Goal: Information Seeking & Learning: Learn about a topic

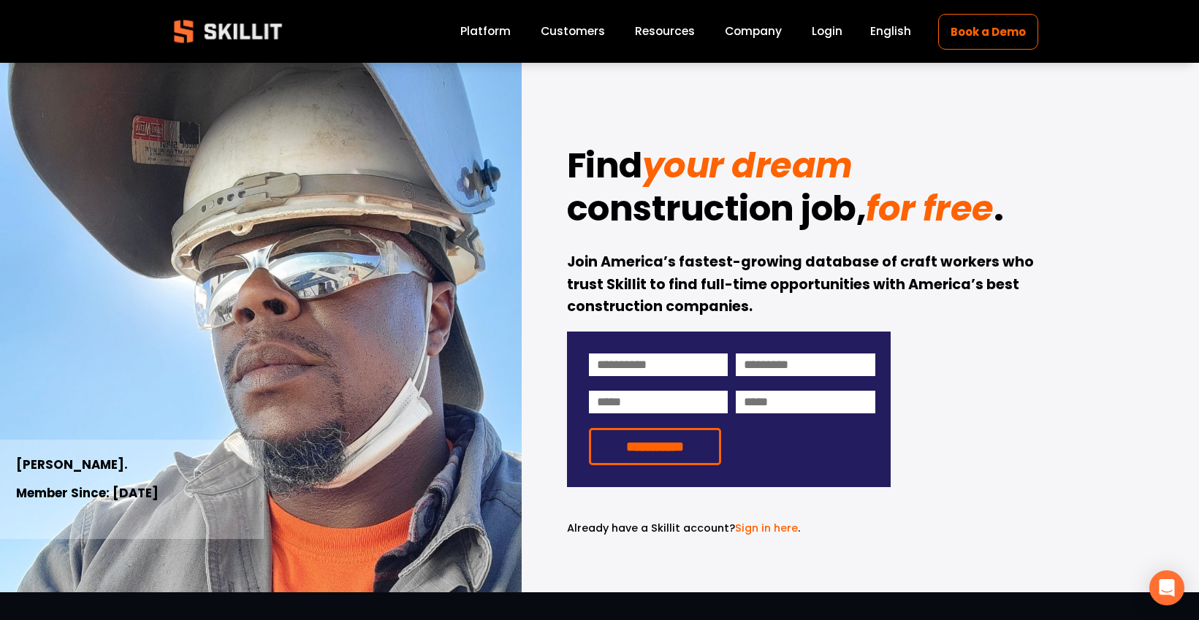
click at [220, 35] on img at bounding box center [228, 32] width 133 height 44
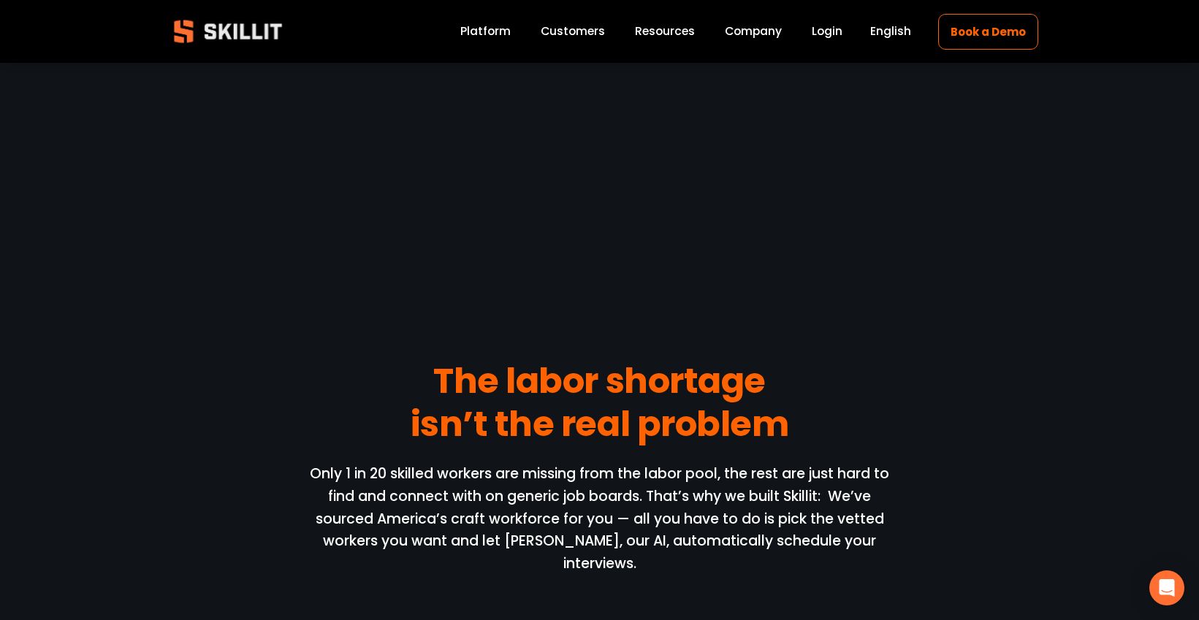
scroll to position [1280, 0]
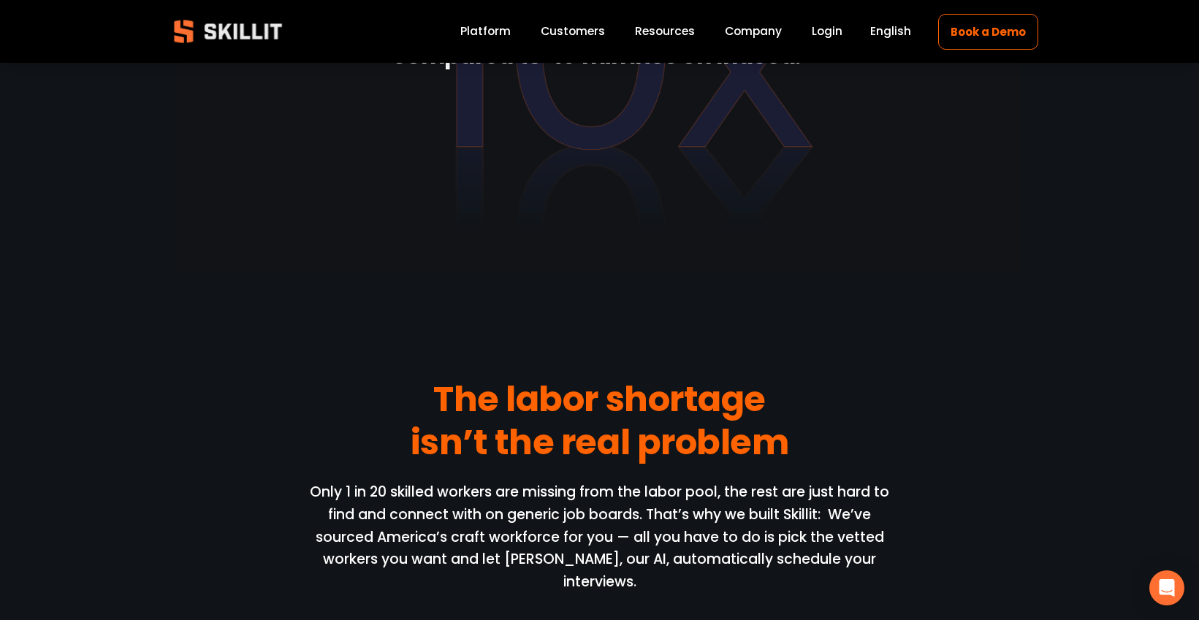
click at [501, 26] on link "Platform" at bounding box center [485, 32] width 50 height 20
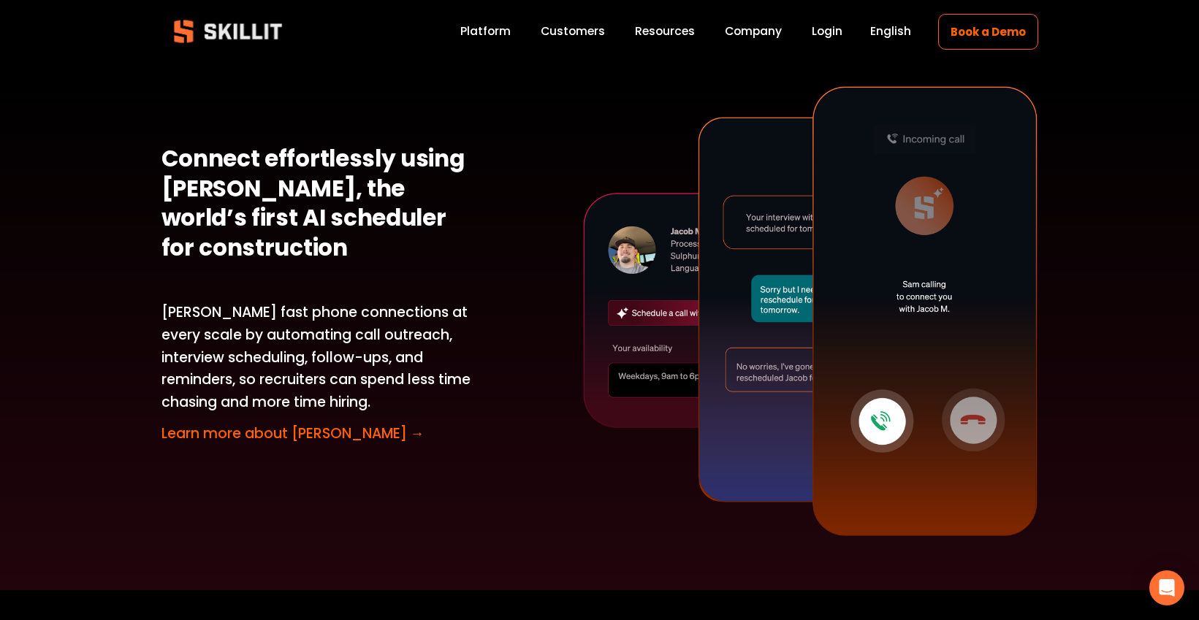
scroll to position [2640, 0]
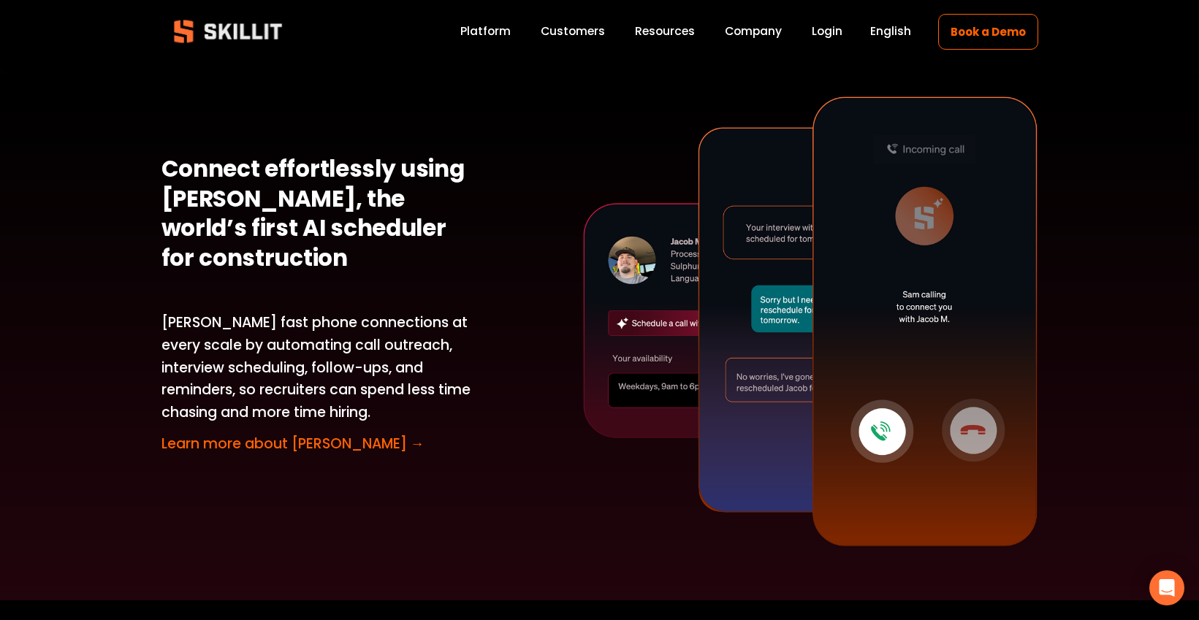
click at [240, 434] on link "Learn more about Sam →" at bounding box center [293, 444] width 263 height 20
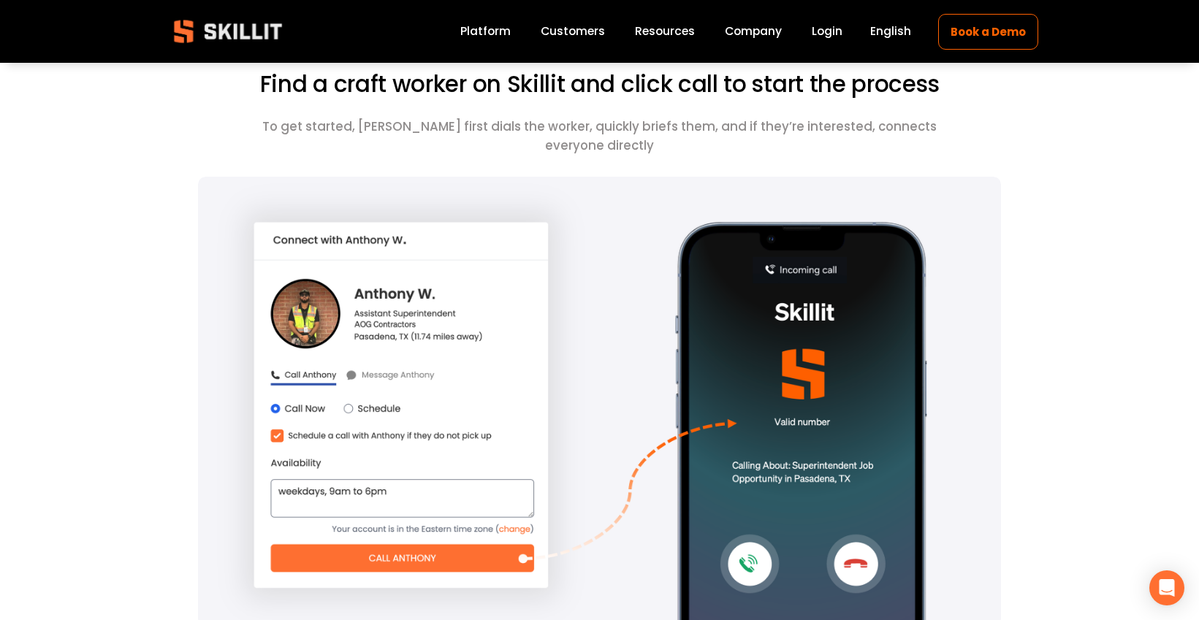
scroll to position [691, 0]
click at [263, 39] on img at bounding box center [228, 32] width 133 height 44
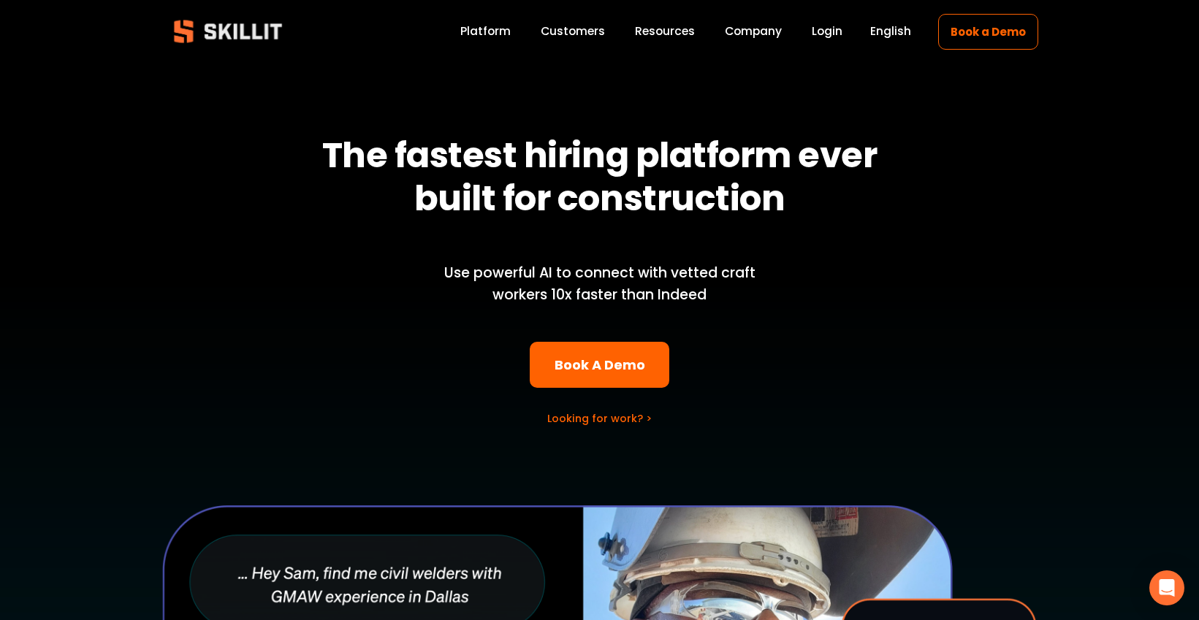
click at [486, 39] on link "Platform" at bounding box center [485, 32] width 50 height 20
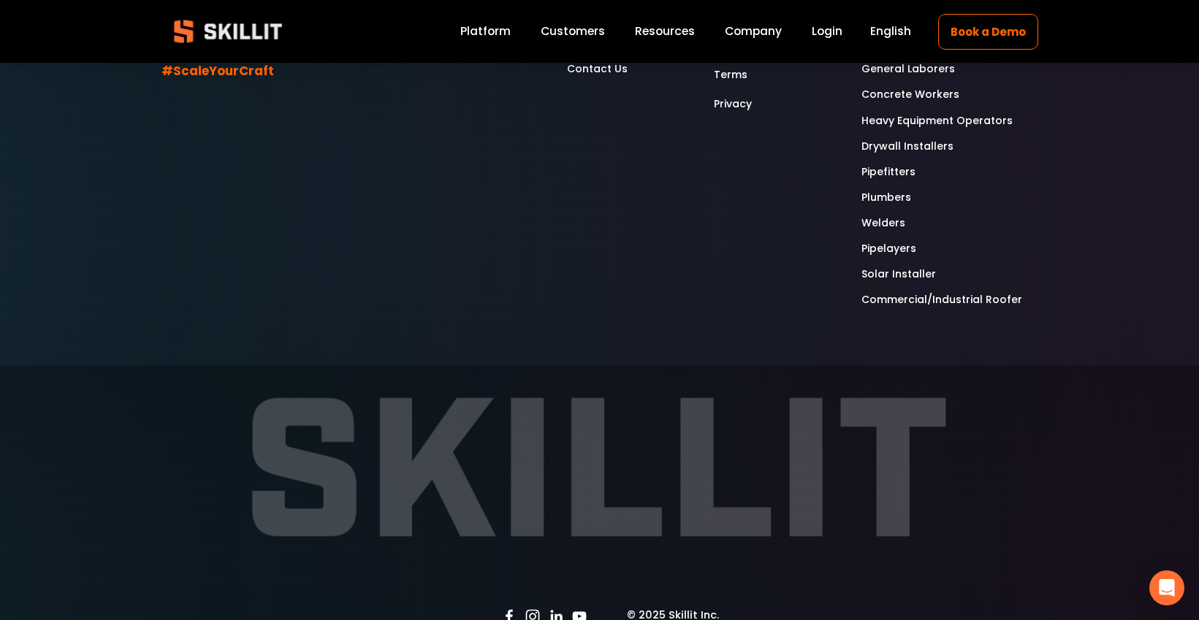
scroll to position [4101, 0]
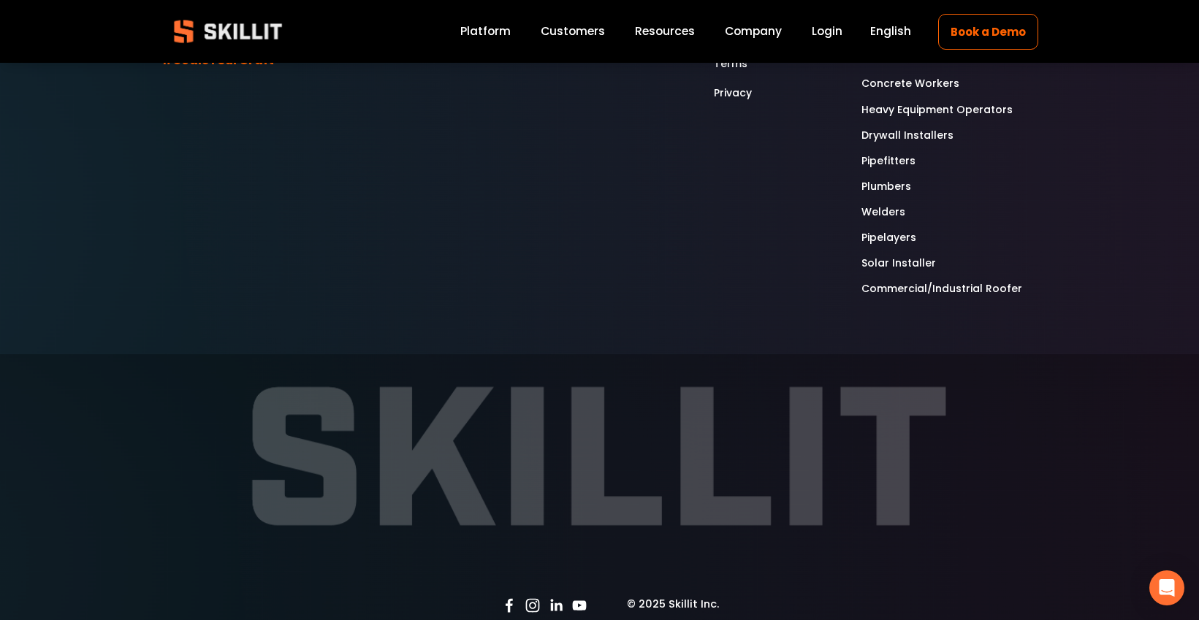
click at [246, 31] on img at bounding box center [228, 32] width 133 height 44
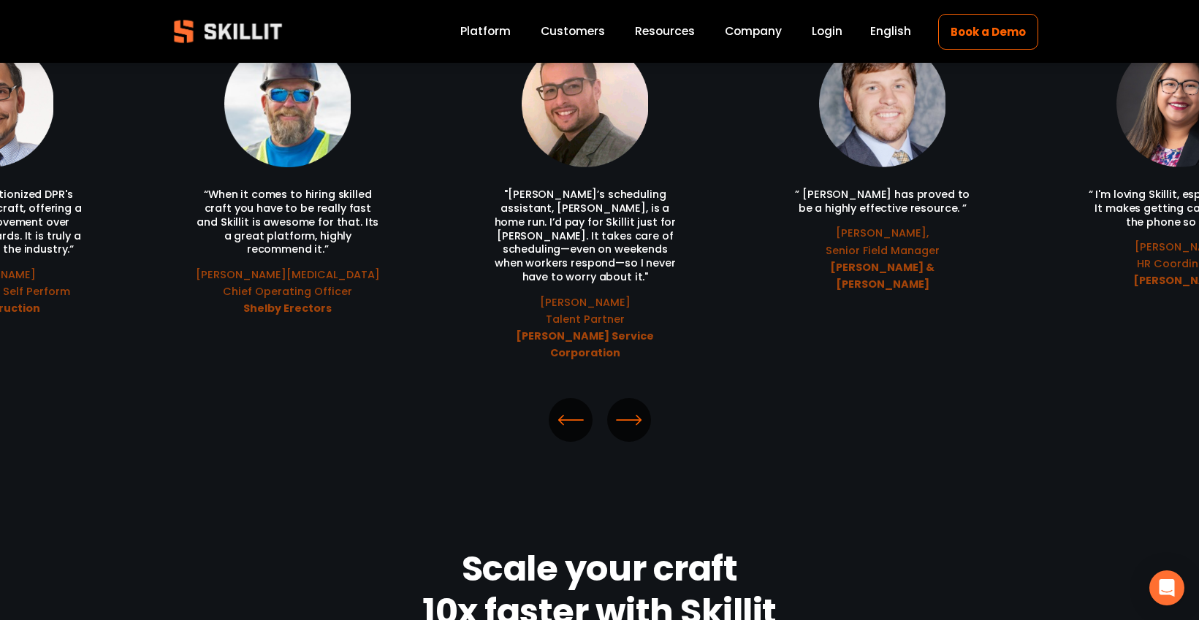
scroll to position [3400, 0]
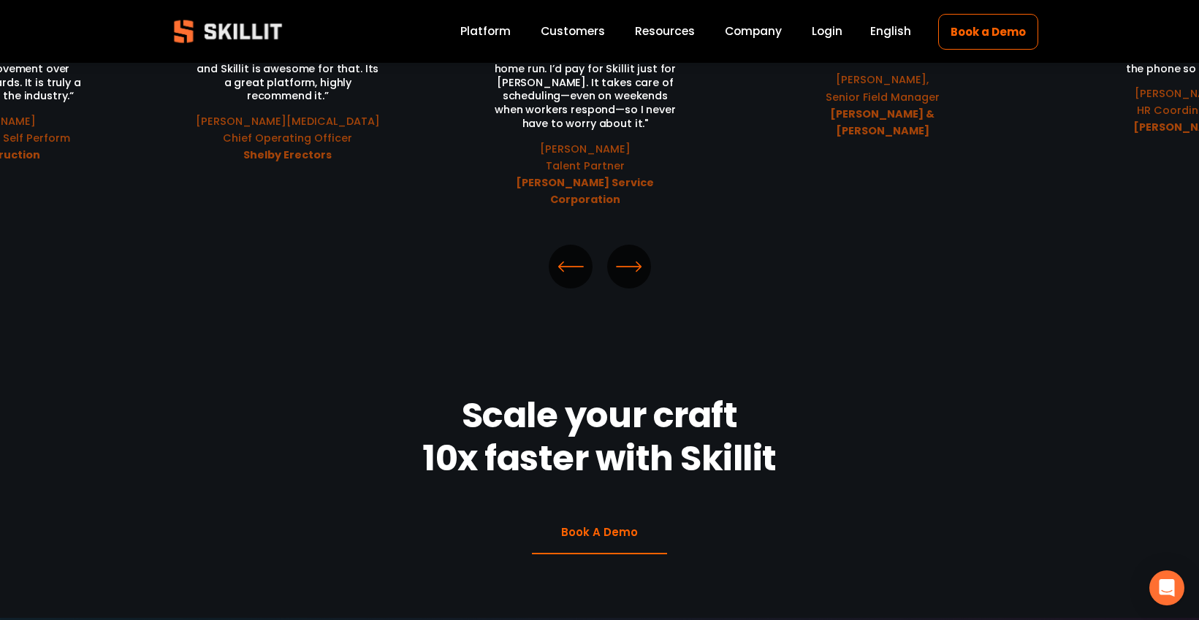
click at [656, 30] on span "Resources" at bounding box center [665, 31] width 60 height 17
click at [0, 0] on link "Help Center" at bounding box center [0, 0] width 0 height 0
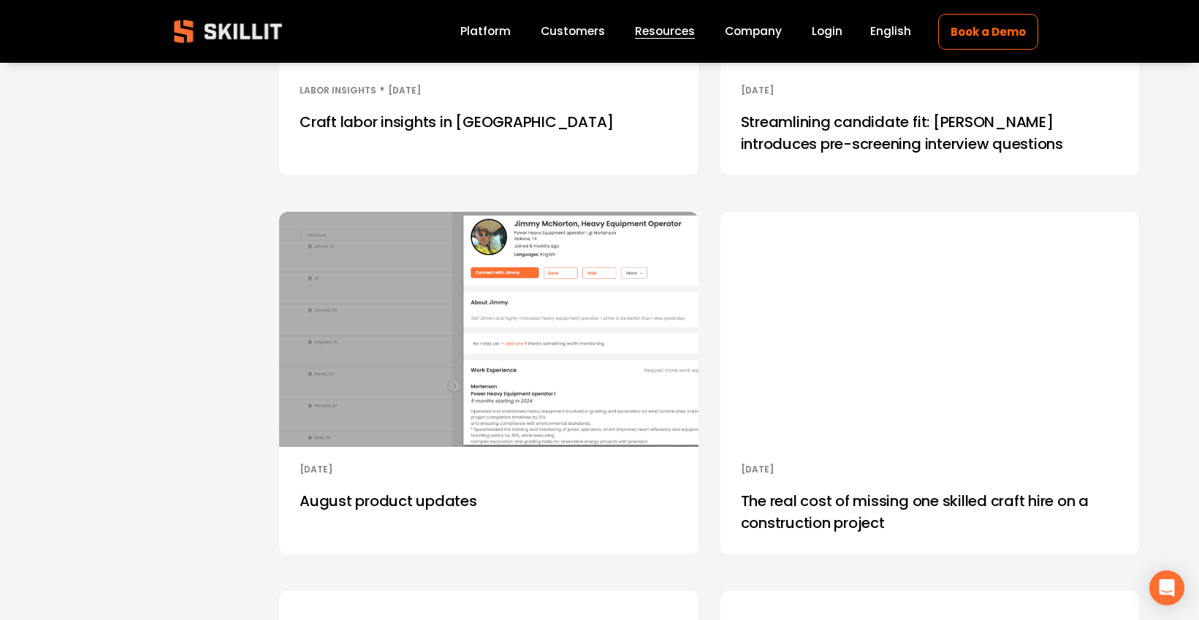
scroll to position [1060, 0]
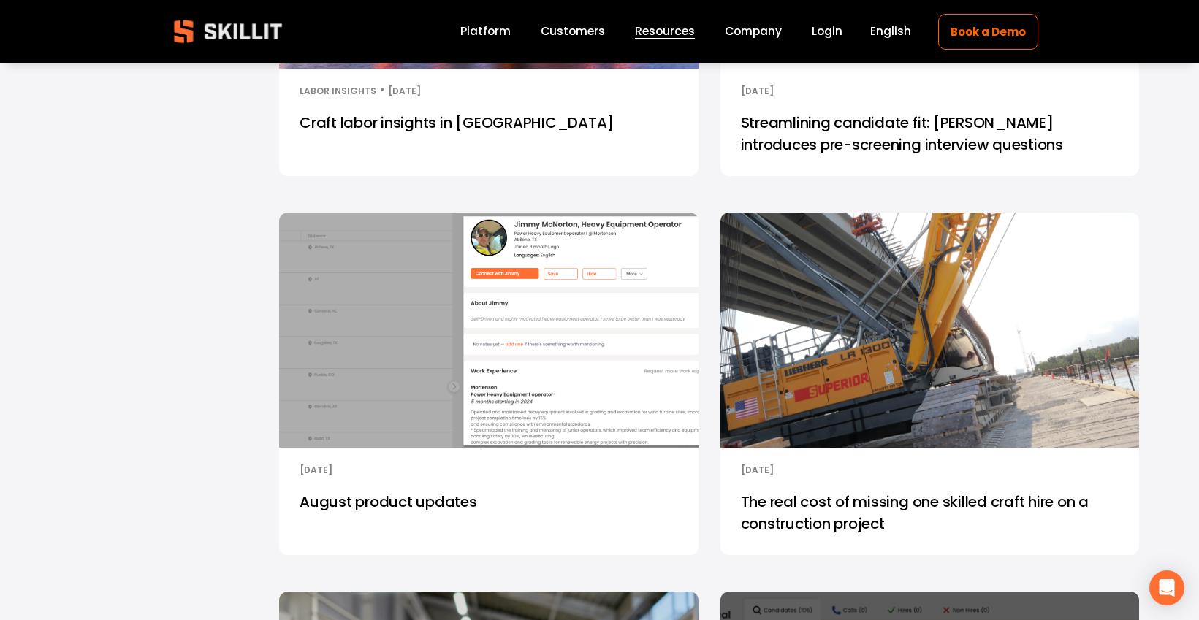
click at [505, 283] on img at bounding box center [488, 330] width 423 height 238
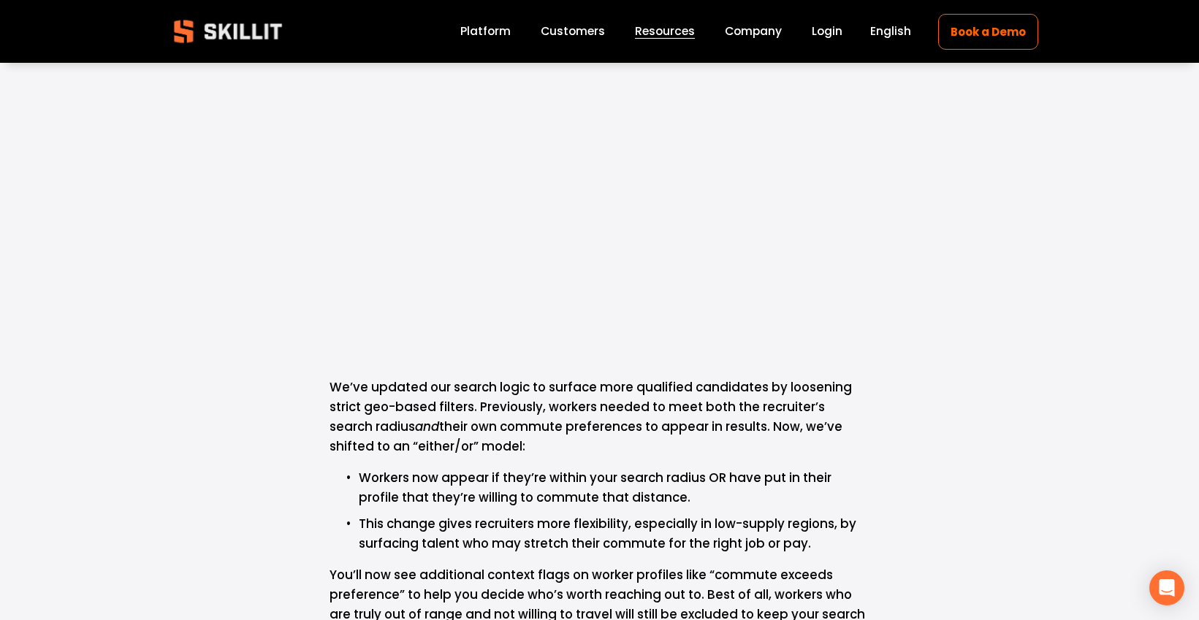
scroll to position [2241, 0]
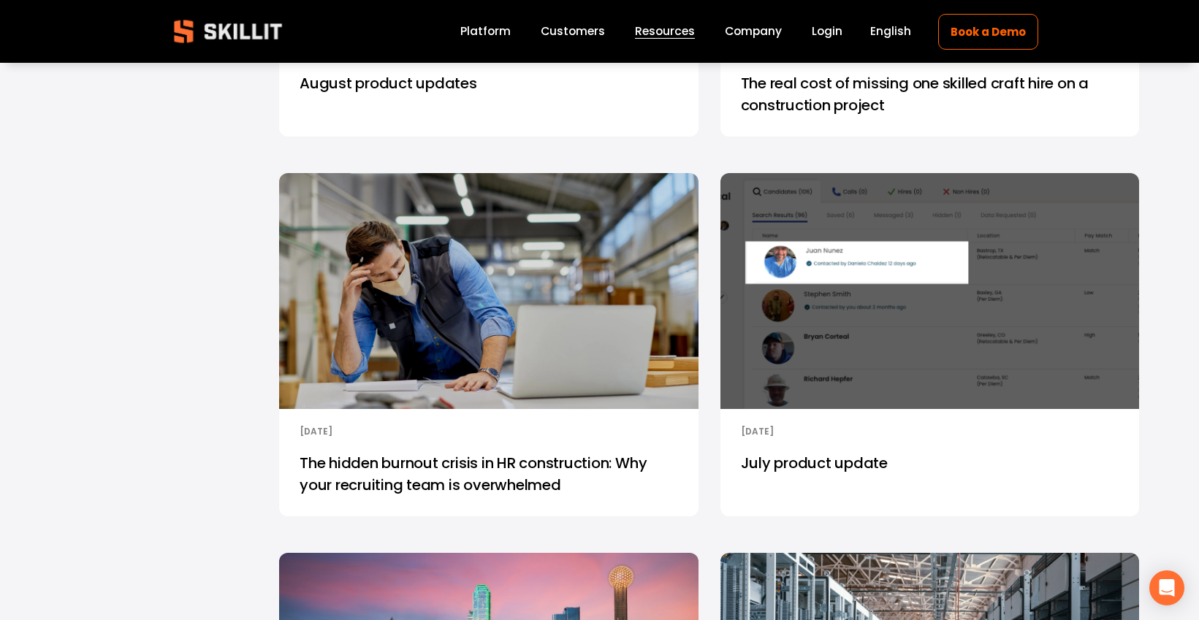
scroll to position [1614, 0]
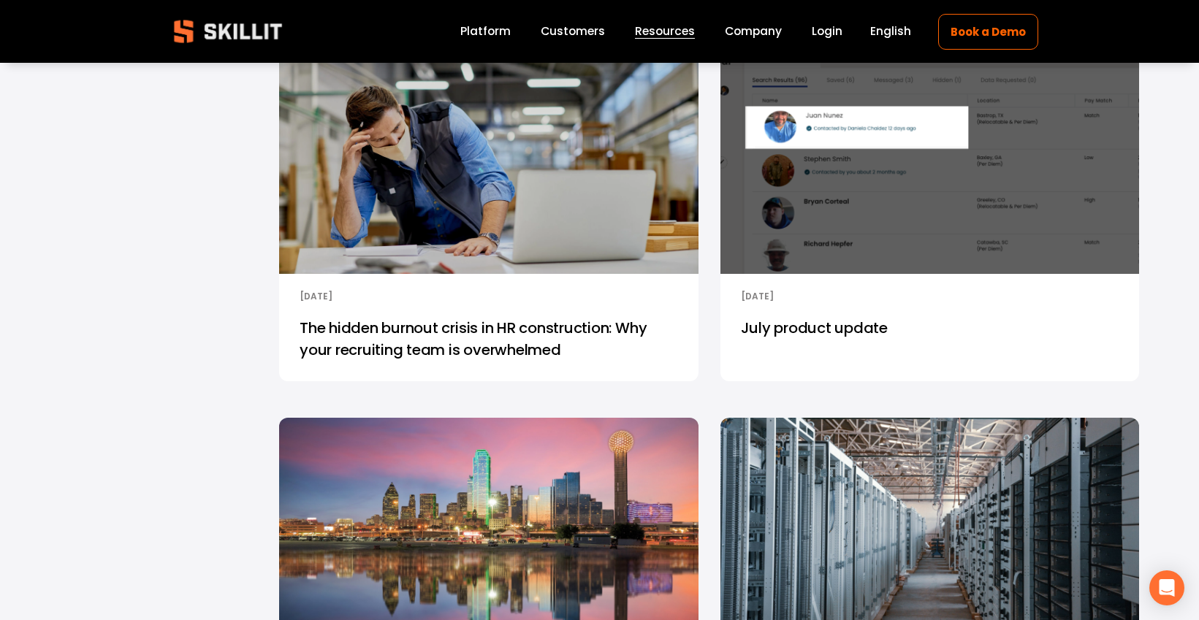
click at [942, 176] on img at bounding box center [929, 156] width 423 height 238
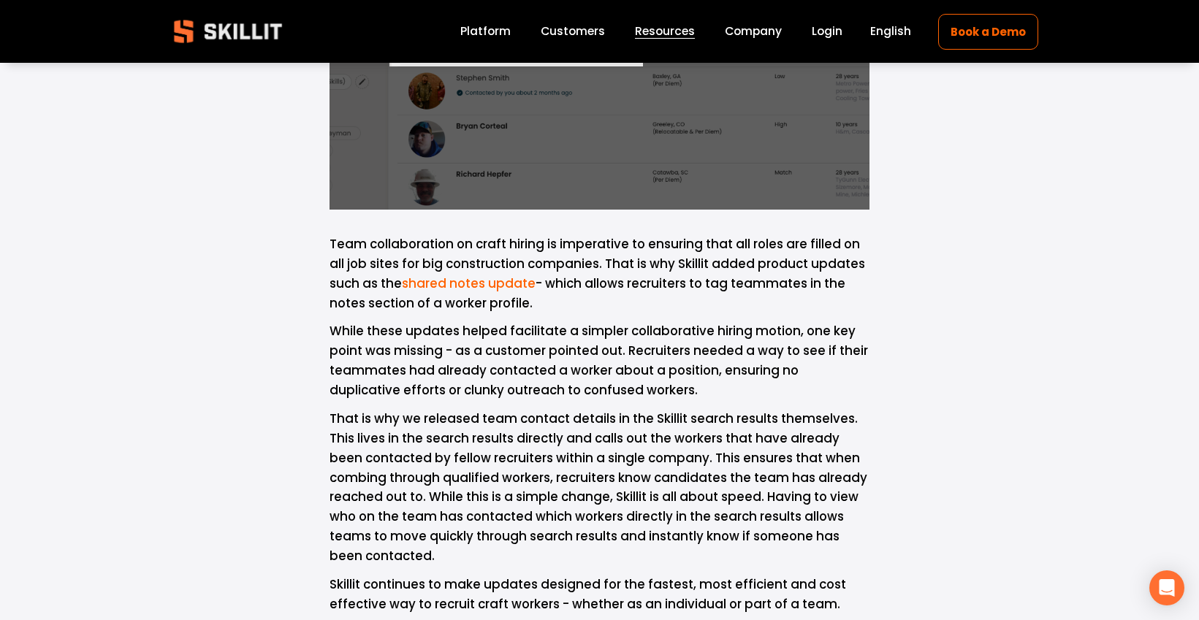
scroll to position [666, 0]
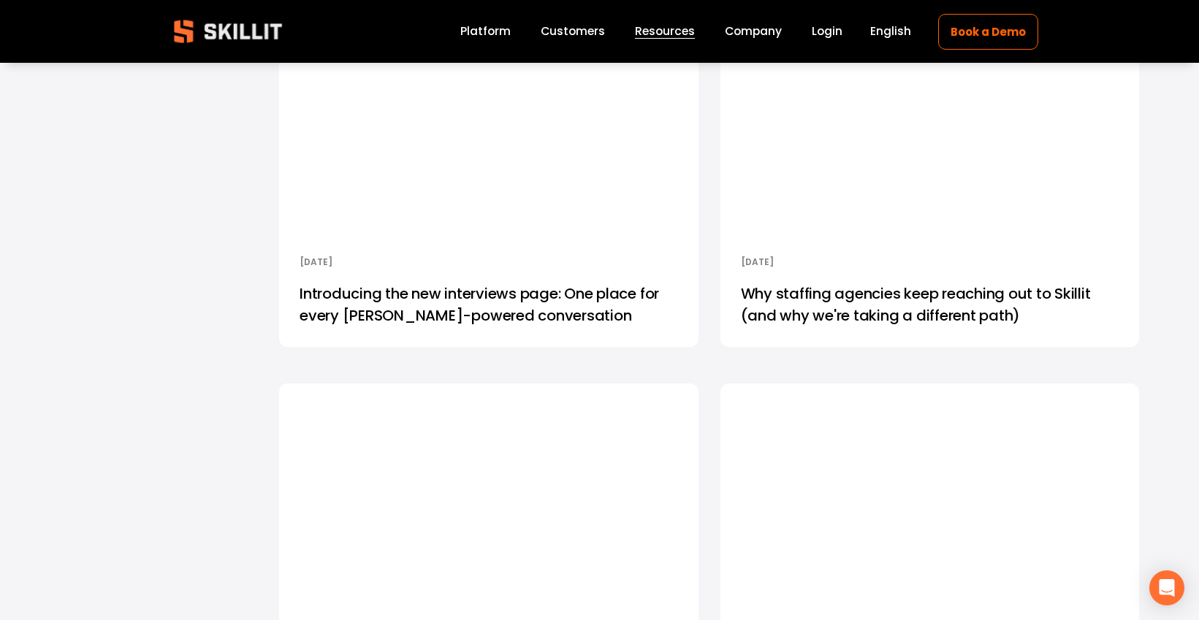
scroll to position [2408, 0]
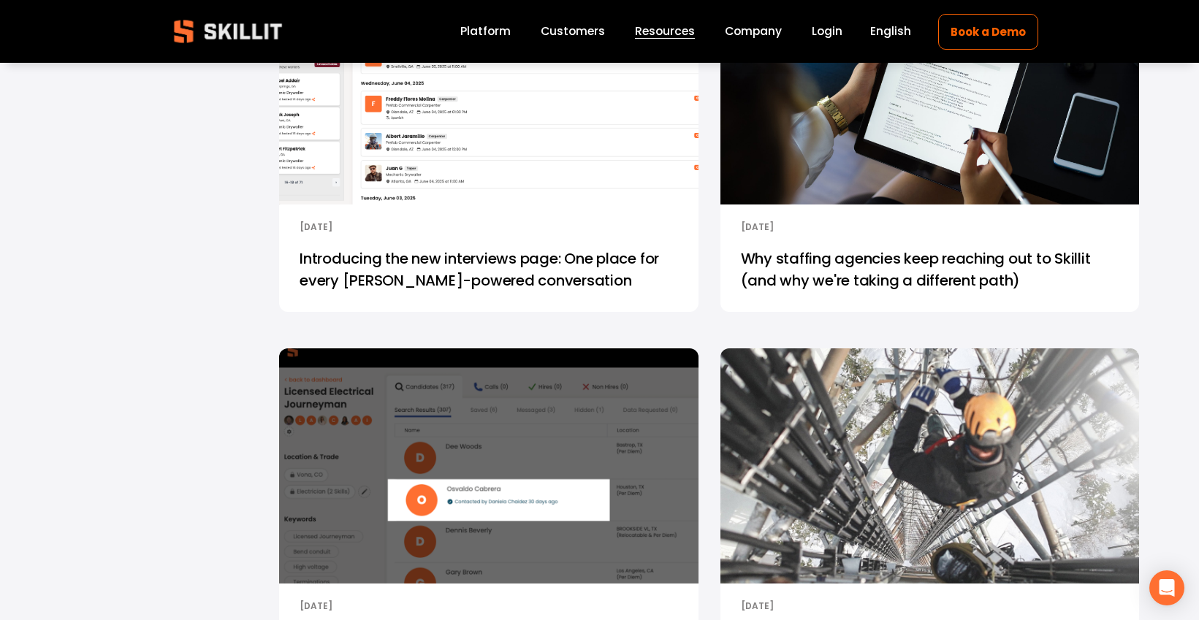
click at [509, 164] on img at bounding box center [488, 87] width 423 height 238
click at [509, 165] on img at bounding box center [488, 86] width 423 height 238
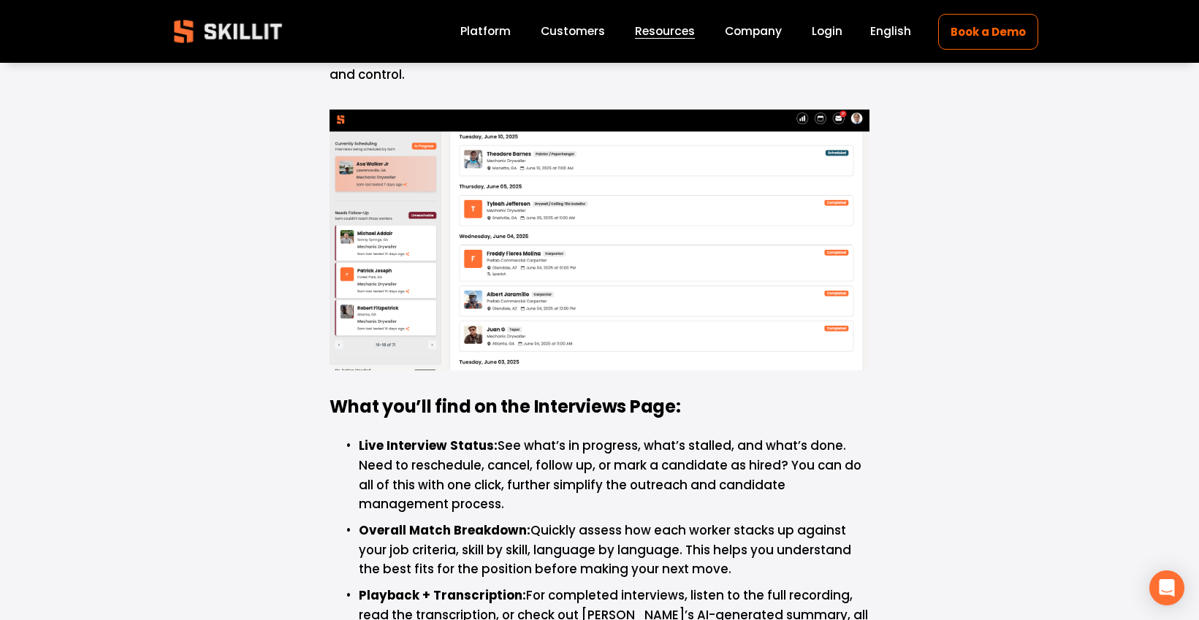
scroll to position [123, 0]
